Goal: Use online tool/utility: Utilize a website feature to perform a specific function

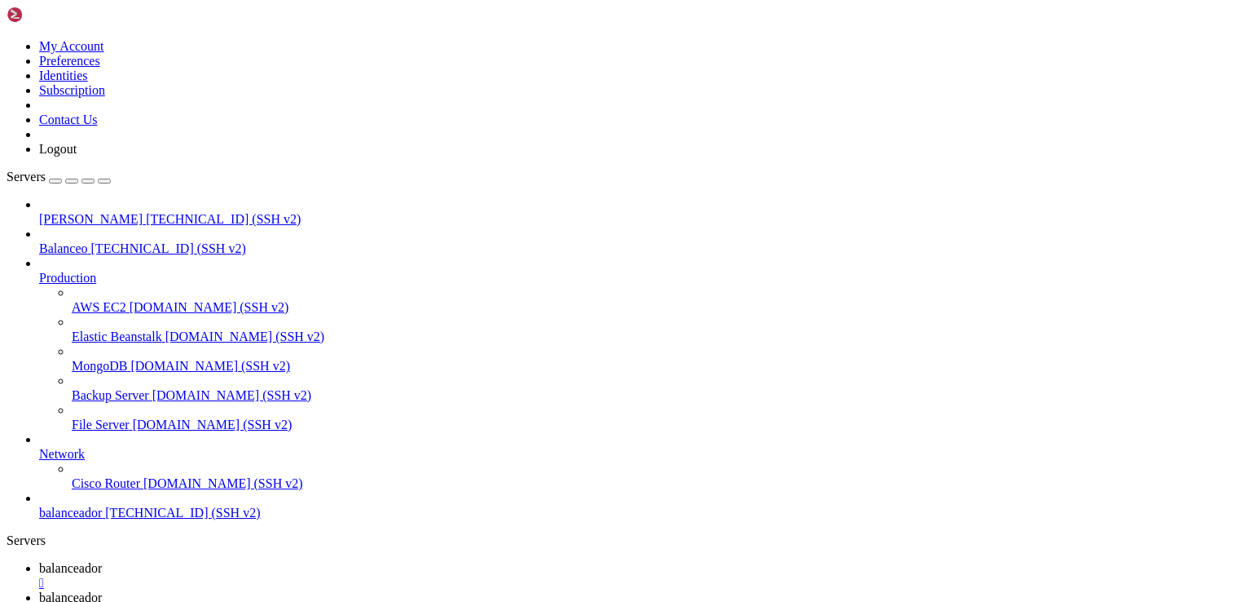
scroll to position [111, 0]
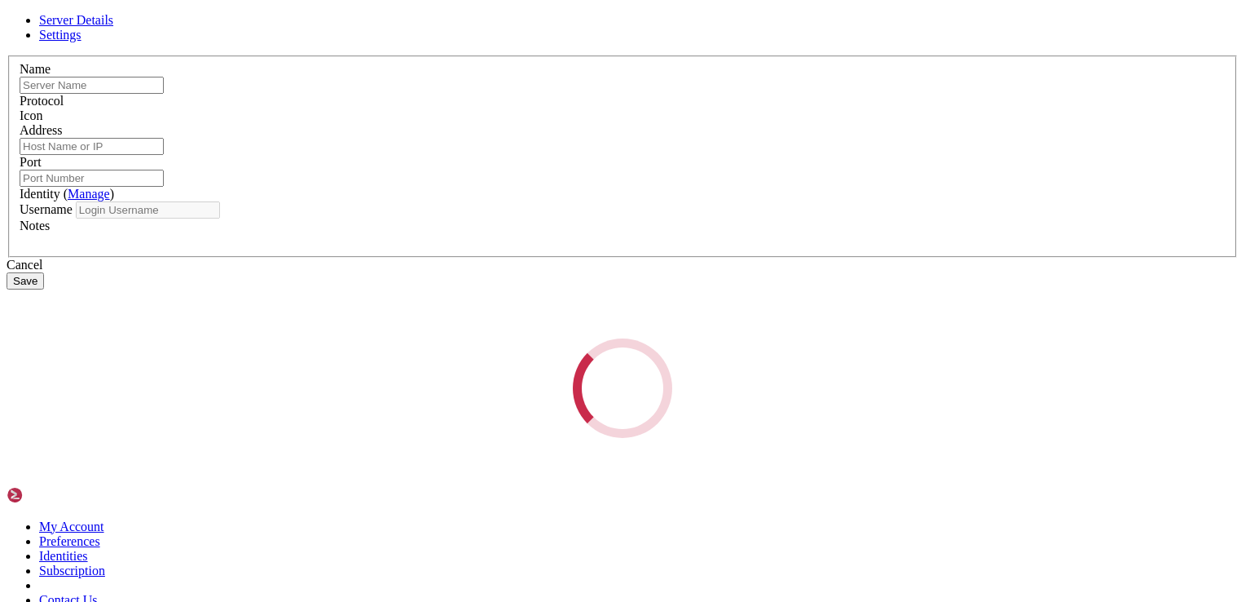
type input "balanceador"
type input "[TECHNICAL_ID]"
type input "22"
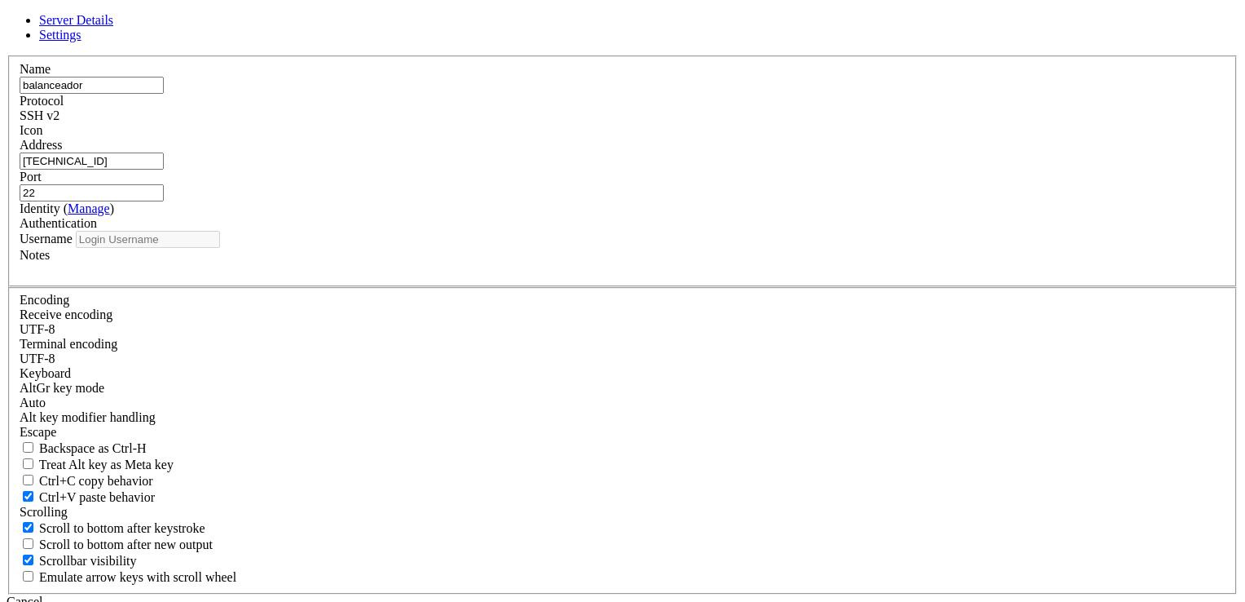
type input "[PERSON_NAME]"
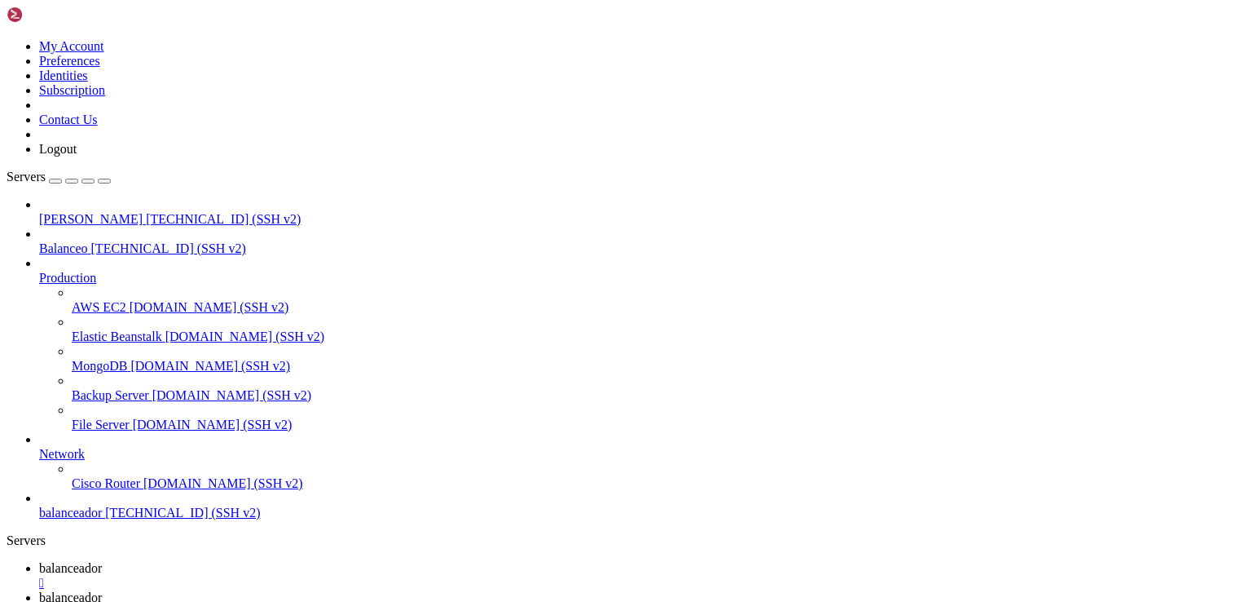
scroll to position [1275, 0]
